Goal: Use online tool/utility: Use online tool/utility

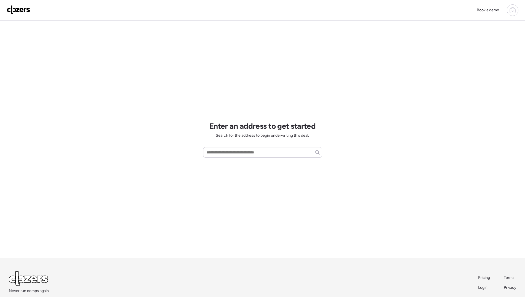
click at [155, 137] on div "Book a demo Enter an address to get started Search for the address to begin und…" at bounding box center [262, 163] width 525 height 326
click at [228, 150] on input "text" at bounding box center [262, 153] width 114 height 8
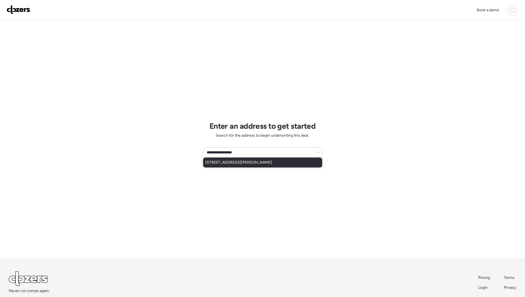
click at [253, 163] on span "[STREET_ADDRESS][PERSON_NAME]" at bounding box center [238, 163] width 67 height 6
type input "**********"
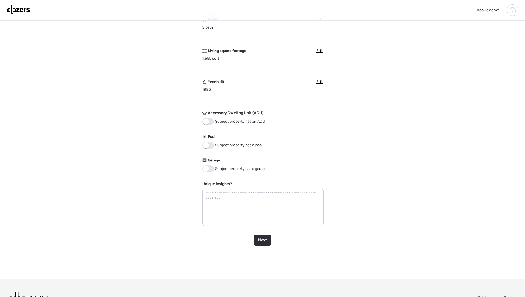
scroll to position [167, 0]
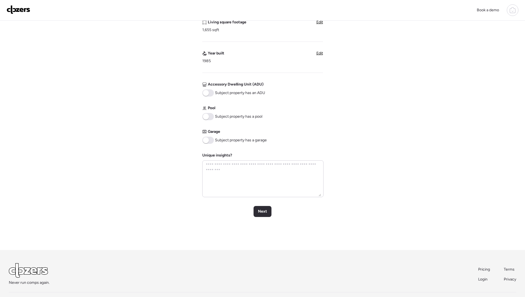
click at [209, 118] on span at bounding box center [208, 116] width 12 height 7
click at [210, 141] on span at bounding box center [208, 140] width 12 height 7
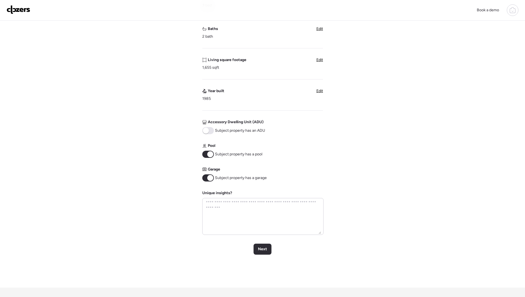
scroll to position [188, 0]
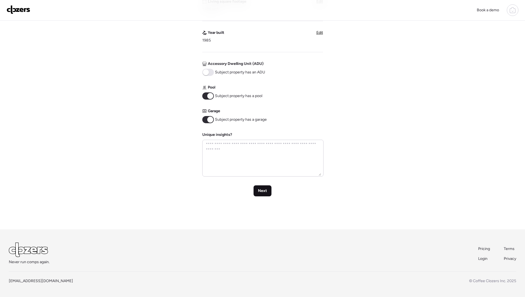
click at [261, 192] on span "Next" at bounding box center [262, 191] width 9 height 6
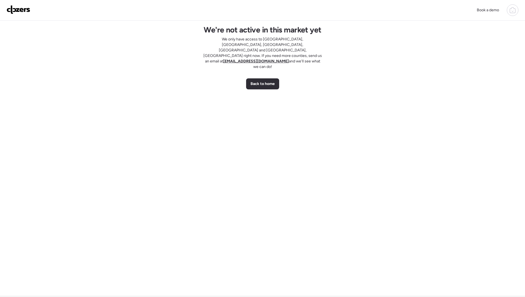
click at [233, 66] on div "We're not active in this market yet We only have access to [GEOGRAPHIC_DATA], […" at bounding box center [262, 158] width 516 height 275
click at [255, 79] on div "Back to home" at bounding box center [262, 84] width 33 height 11
